Goal: Communication & Community: Answer question/provide support

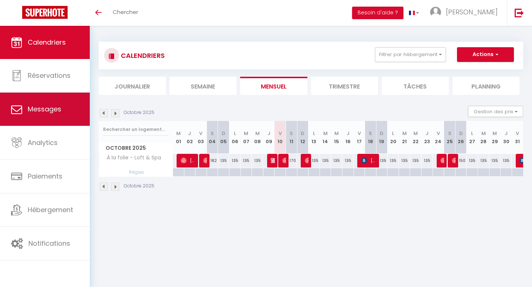
click at [52, 114] on link "Messages" at bounding box center [45, 109] width 90 height 33
select select "message"
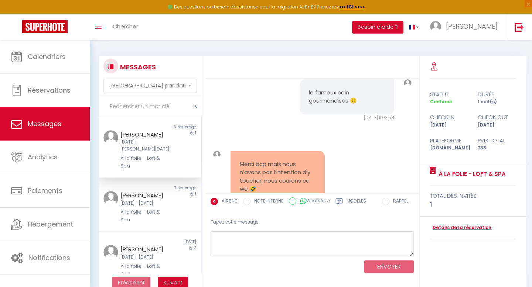
scroll to position [2747, 0]
